Goal: Check status

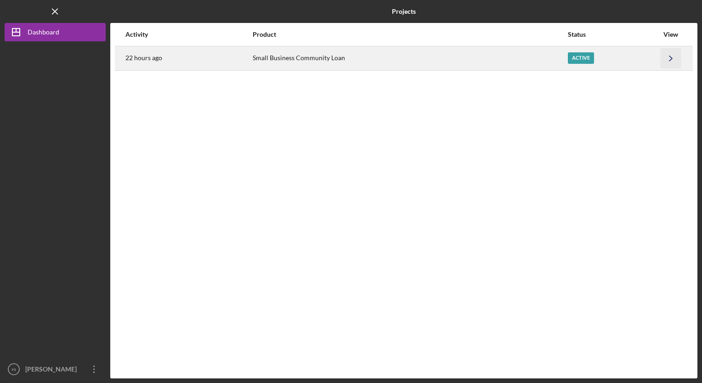
click at [669, 54] on icon "Icon/Navigate" at bounding box center [670, 58] width 21 height 21
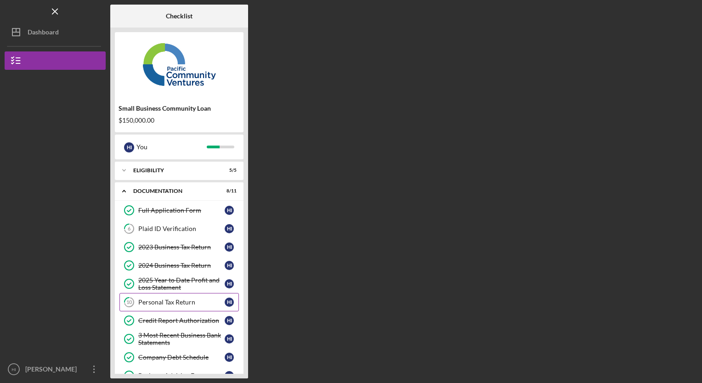
click at [168, 301] on div "Personal Tax Return" at bounding box center [181, 302] width 86 height 7
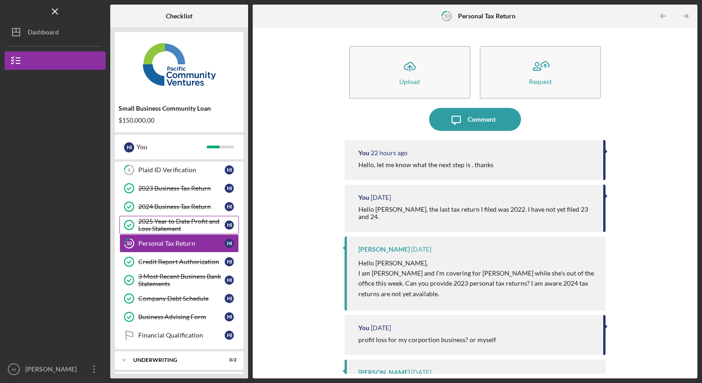
scroll to position [77, 0]
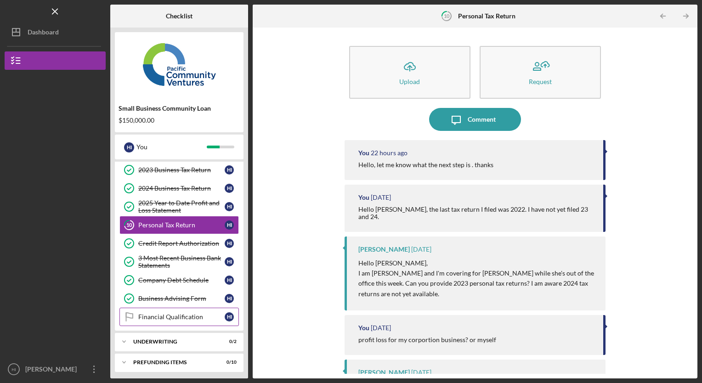
click at [182, 314] on div "Financial Qualification" at bounding box center [181, 316] width 86 height 7
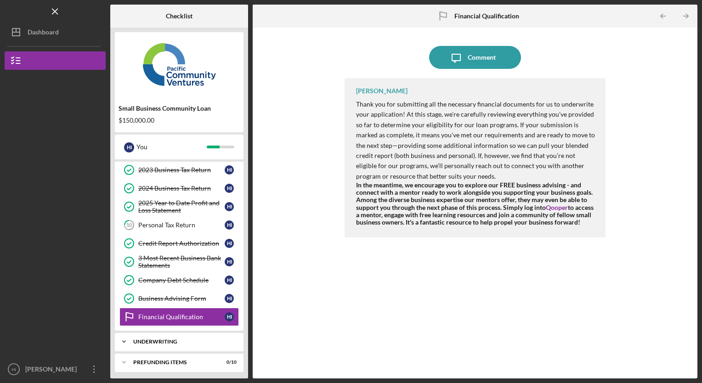
click at [165, 339] on div "Underwriting" at bounding box center [182, 342] width 99 height 6
click at [170, 357] on div "Indicative Terms Sheet" at bounding box center [181, 360] width 86 height 7
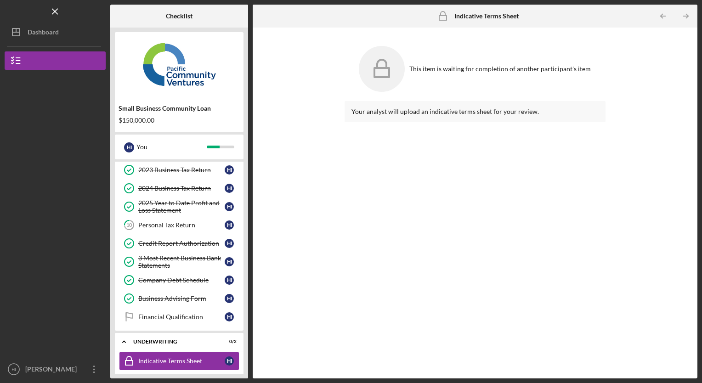
scroll to position [119, 0]
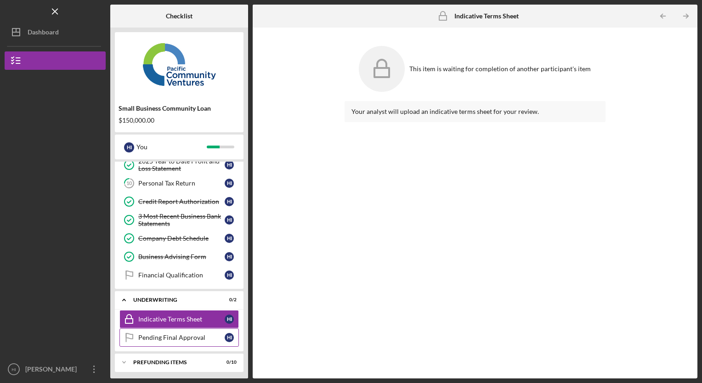
click at [184, 339] on link "Pending Final Approval Pending Final Approval H I" at bounding box center [178, 337] width 119 height 18
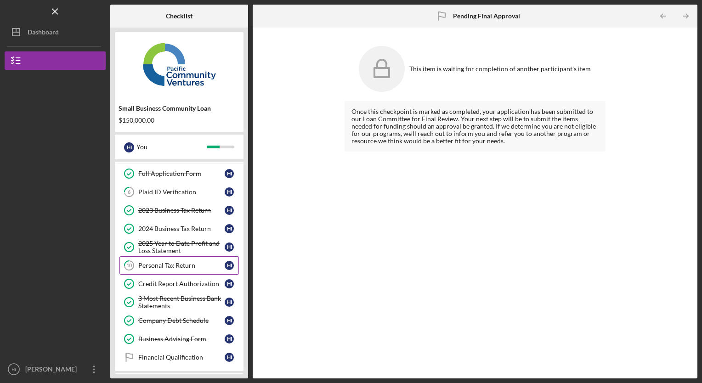
scroll to position [36, 0]
click at [178, 264] on div "Personal Tax Return" at bounding box center [181, 265] width 86 height 7
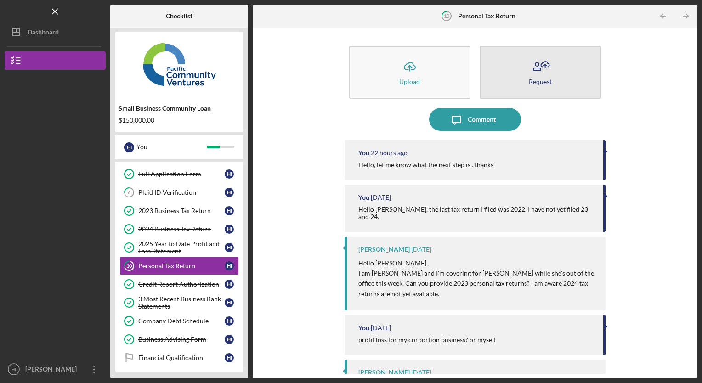
click at [536, 73] on icon "button" at bounding box center [540, 66] width 23 height 23
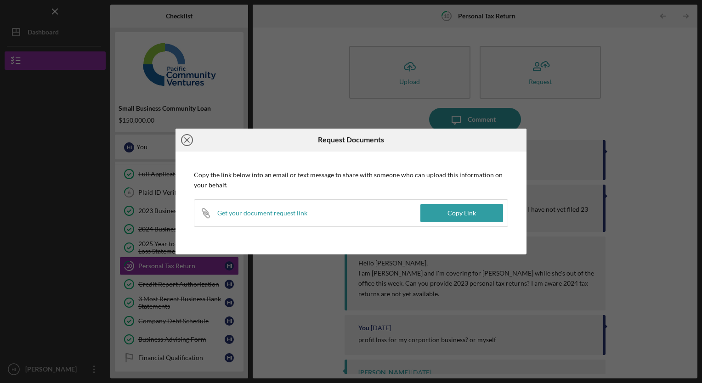
click at [187, 135] on circle at bounding box center [186, 140] width 11 height 11
